Goal: Information Seeking & Learning: Learn about a topic

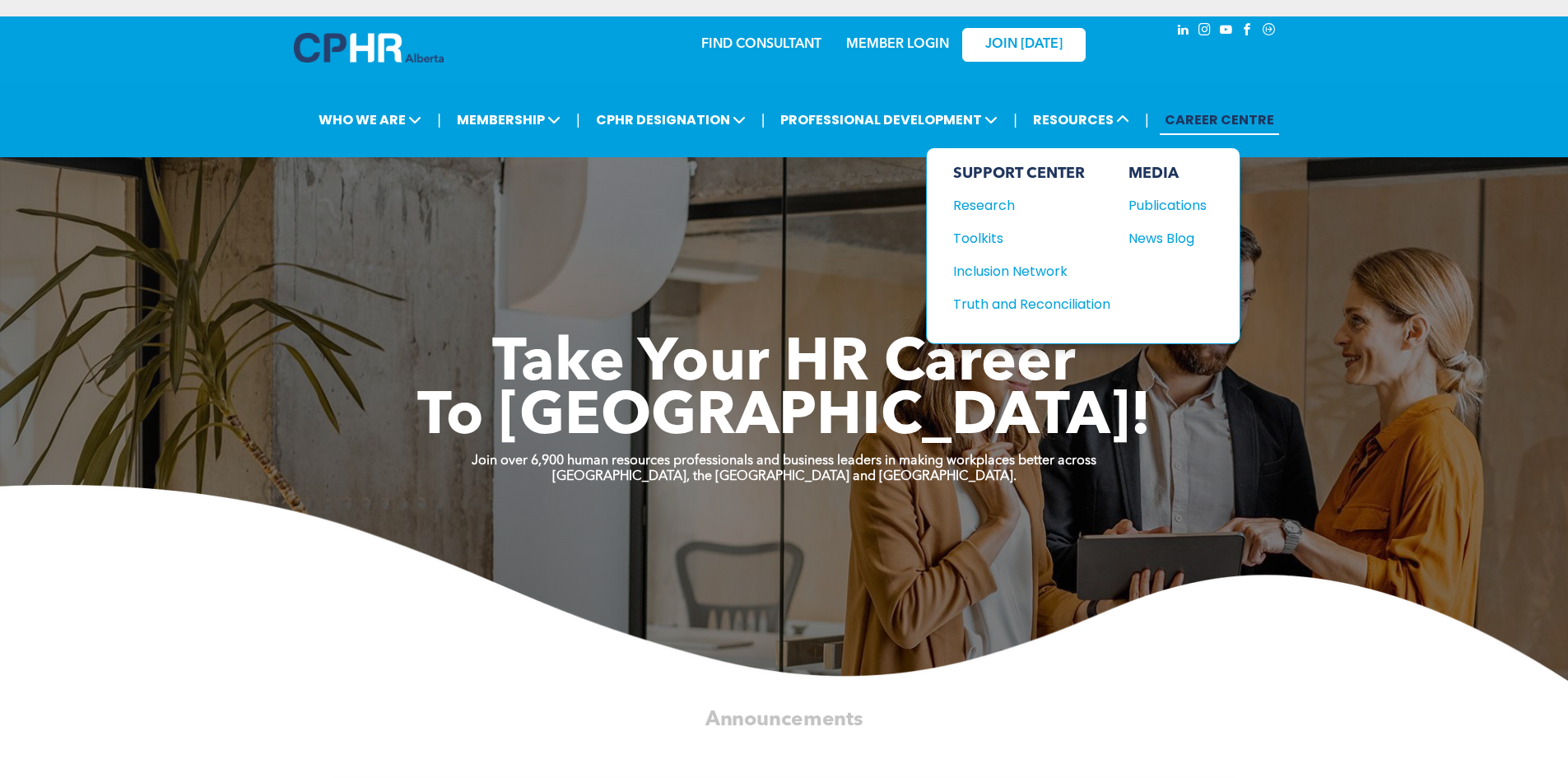
click at [1008, 201] on div "Research" at bounding box center [1023, 205] width 142 height 21
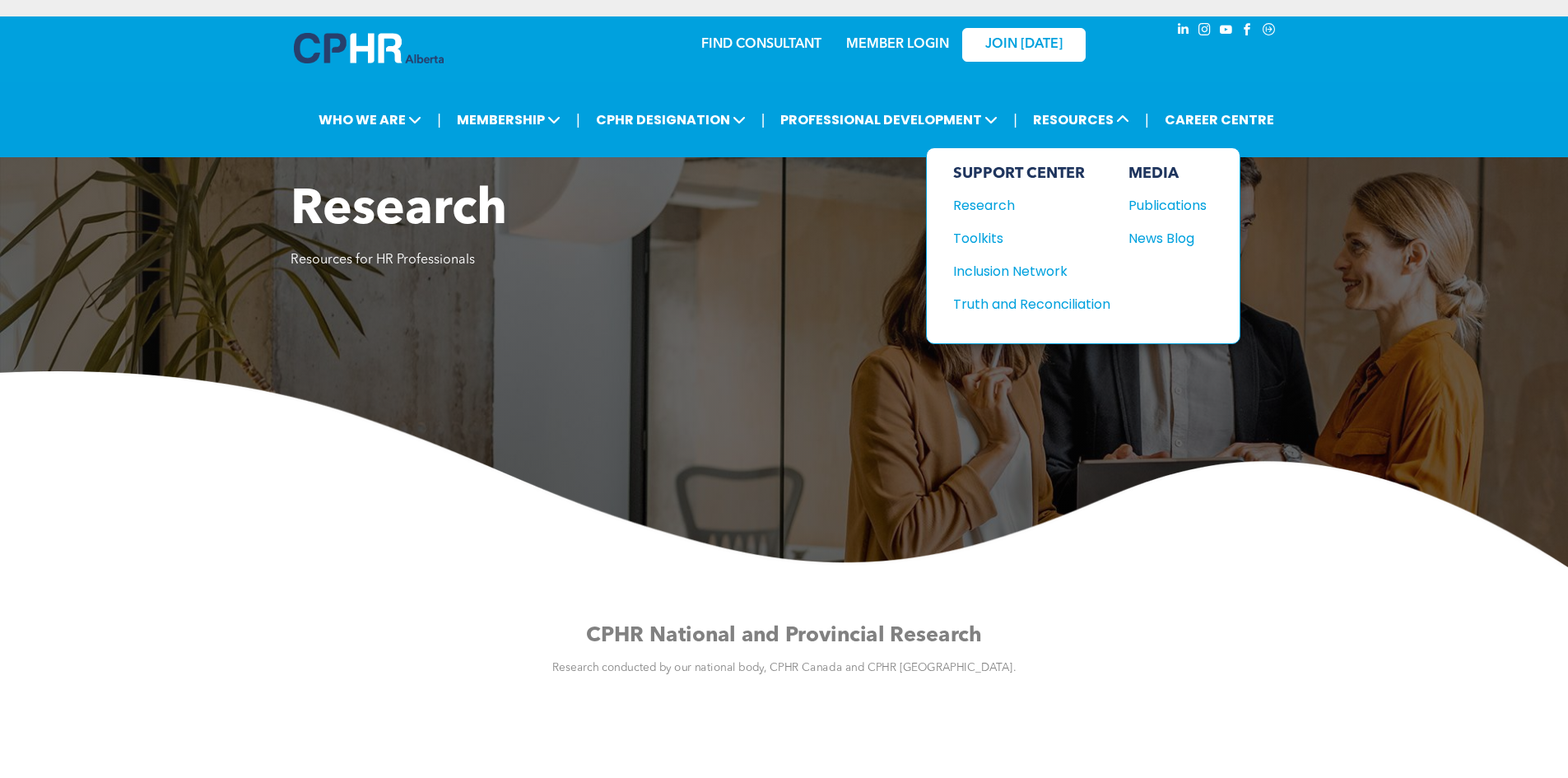
click at [1009, 245] on div "Toolkits" at bounding box center [1023, 238] width 142 height 21
